Goal: Find specific page/section: Find specific page/section

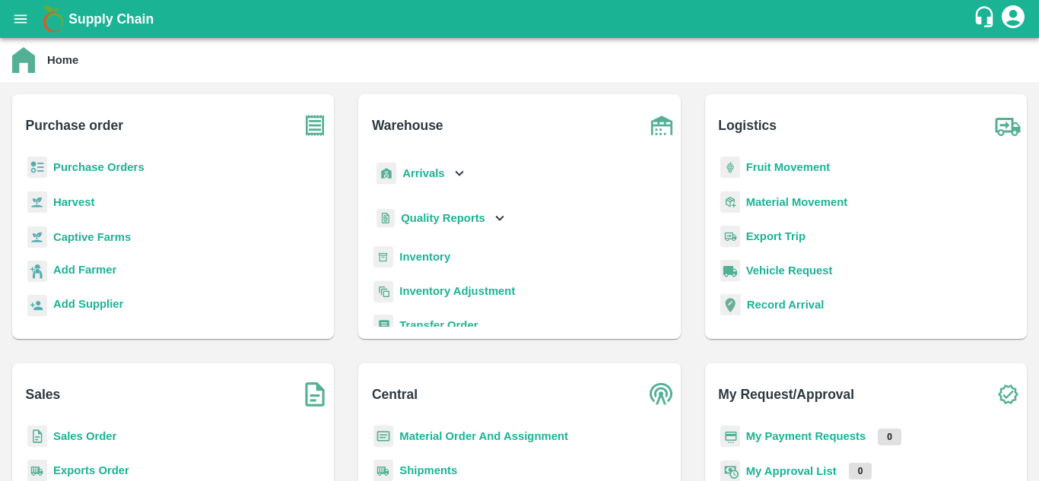
scroll to position [8, 0]
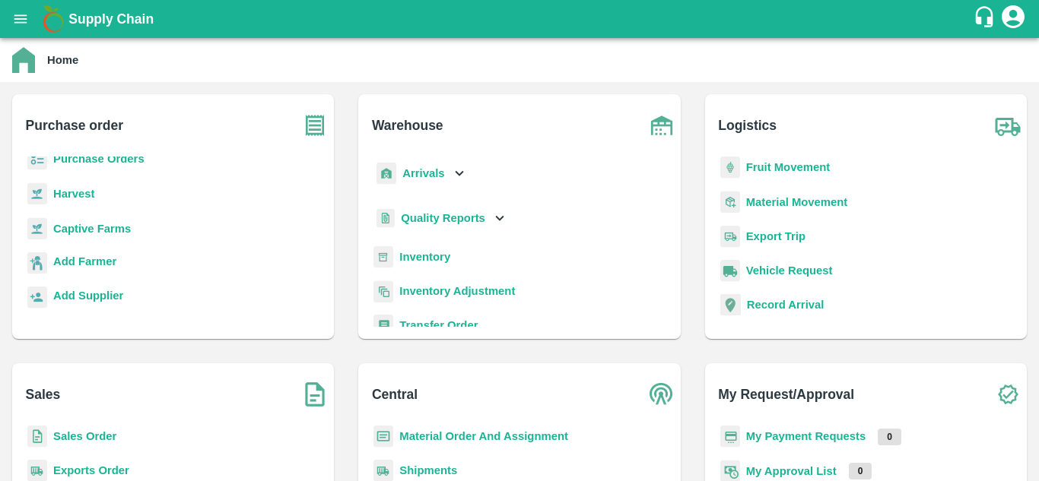
click at [89, 138] on h6 "Purchase order" at bounding box center [180, 119] width 309 height 50
click at [106, 156] on div "Purchase order Purchase Orders Harvest Captive Farms Add Farmer Add Supplier" at bounding box center [173, 216] width 322 height 245
click at [322, 129] on img at bounding box center [315, 125] width 38 height 38
click at [132, 162] on b "Purchase Orders" at bounding box center [98, 159] width 91 height 12
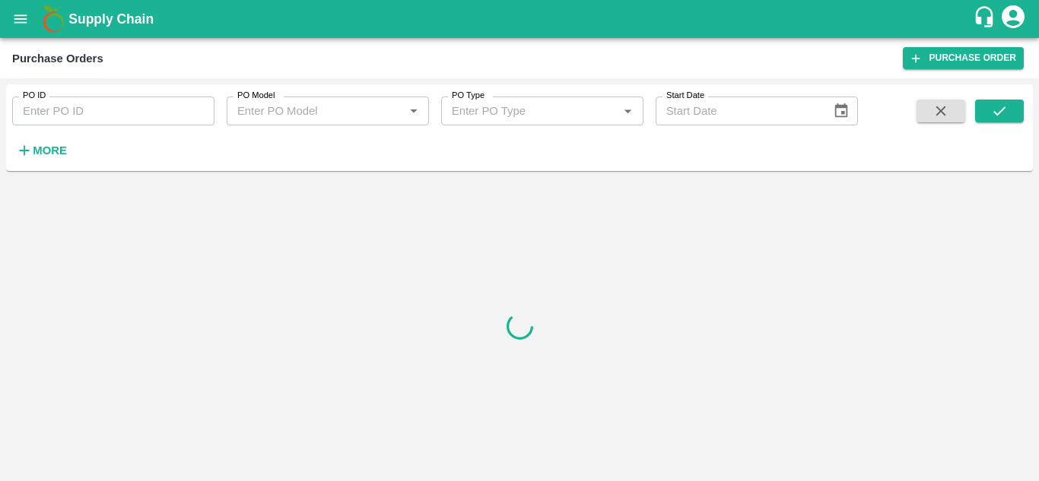
click at [30, 145] on icon "button" at bounding box center [24, 150] width 17 height 17
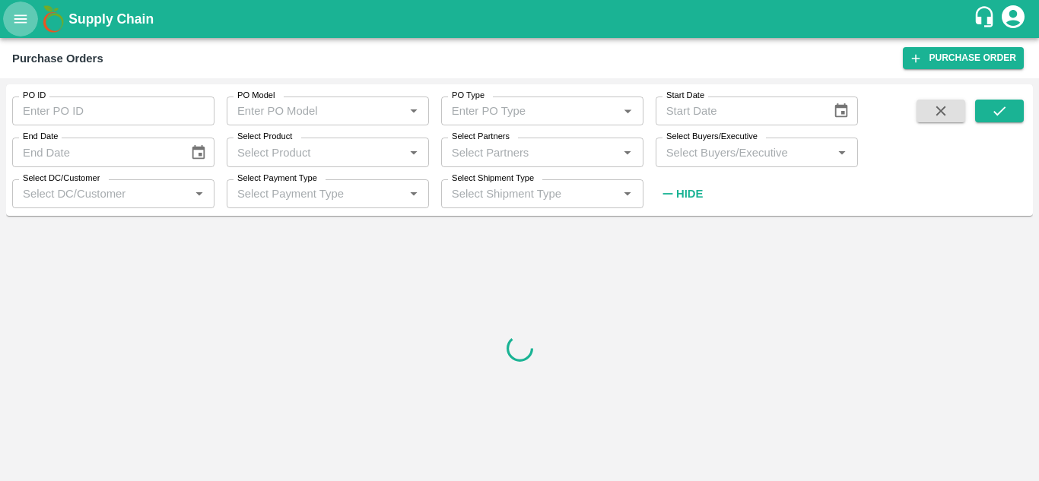
click at [20, 21] on icon "open drawer" at bounding box center [20, 19] width 17 height 17
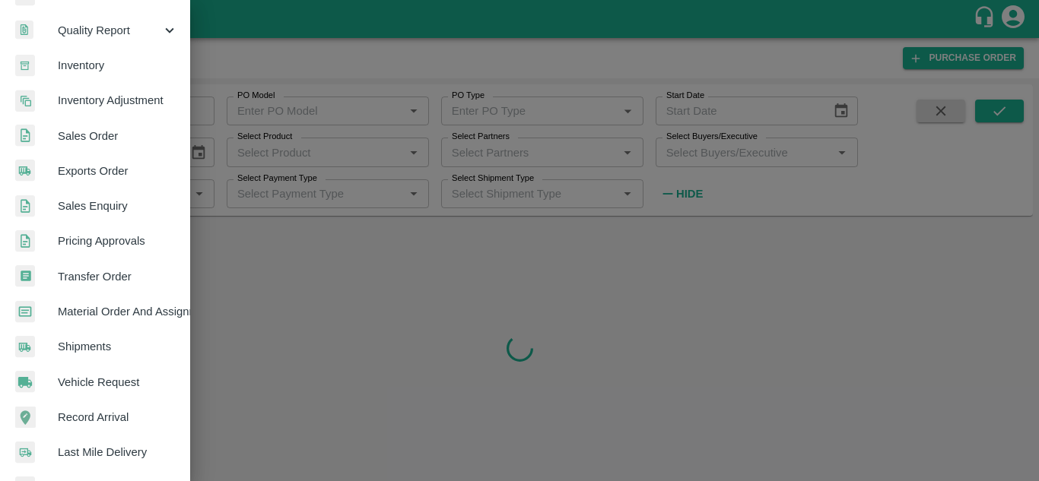
scroll to position [244, 0]
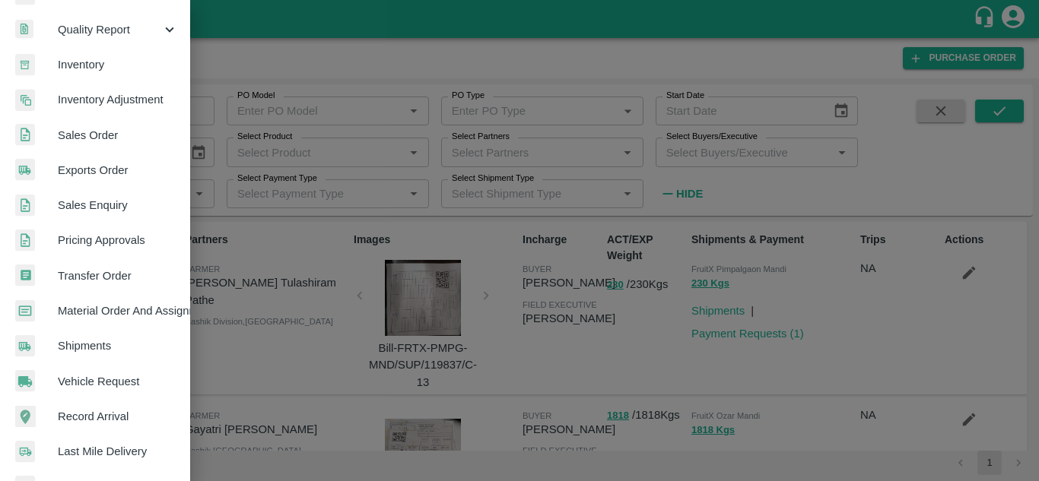
click at [97, 240] on span "Pricing Approvals" at bounding box center [118, 240] width 120 height 17
